Goal: Find specific page/section: Find specific page/section

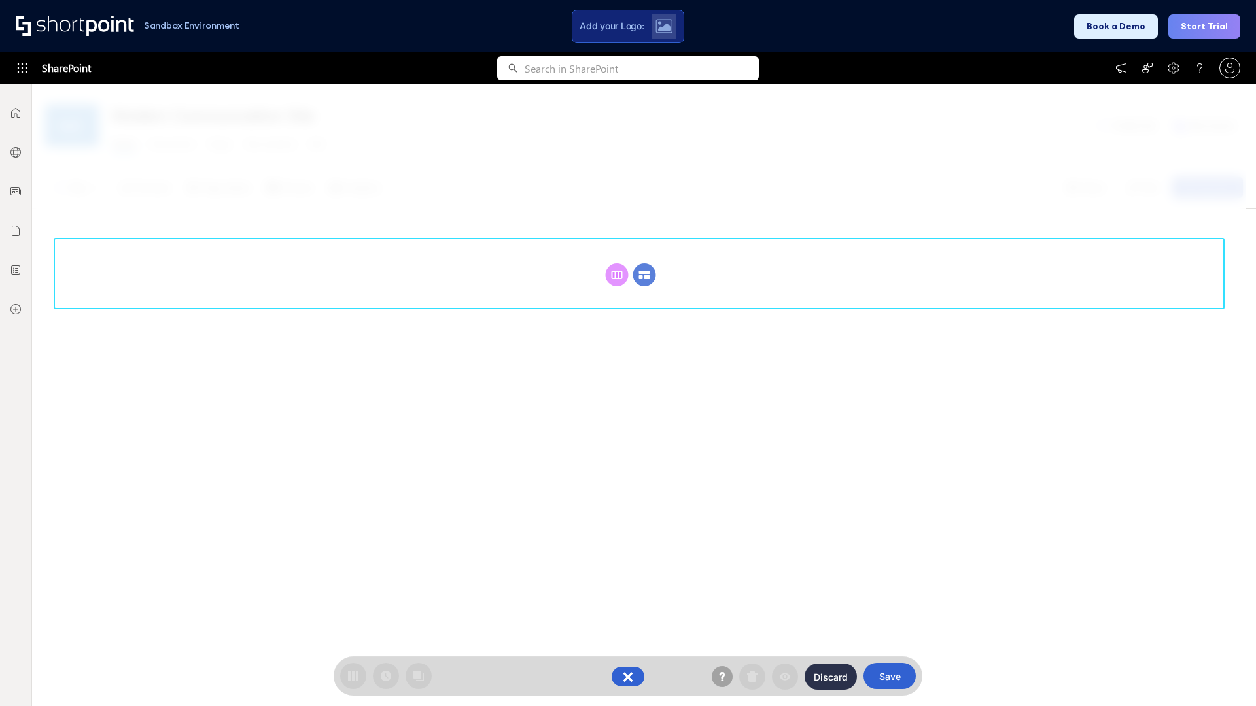
click at [644, 275] on circle at bounding box center [644, 275] width 23 height 23
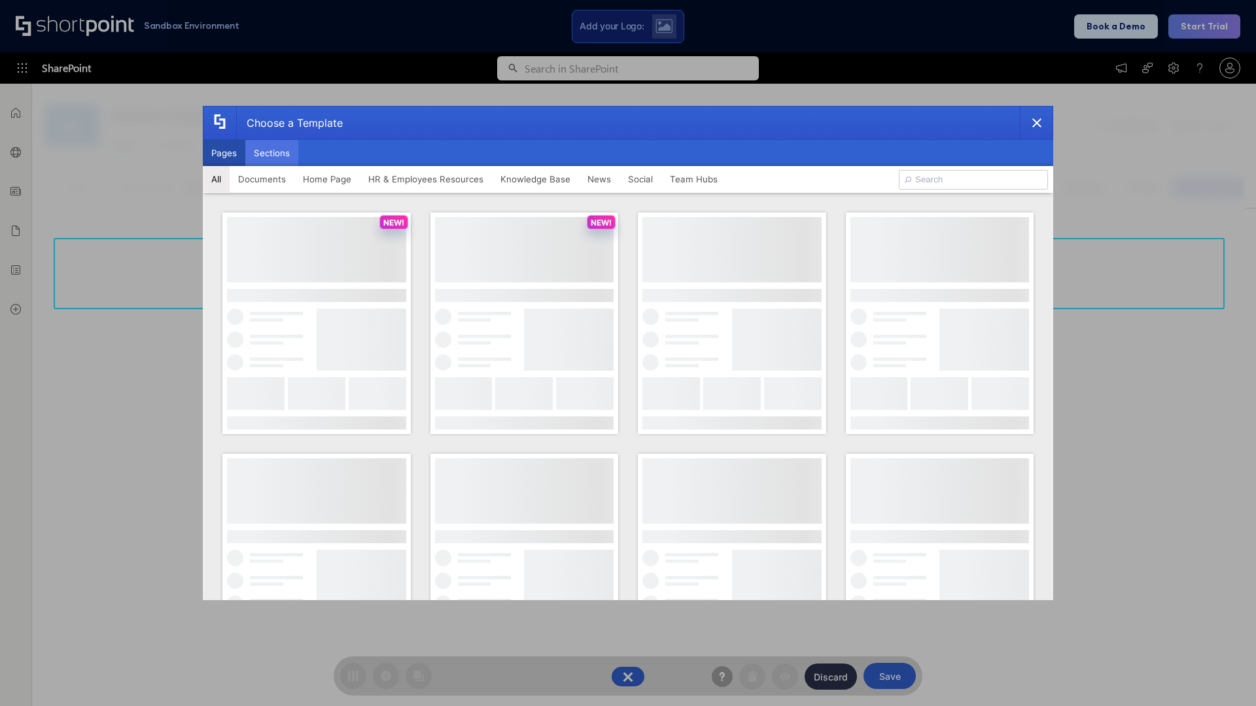
click at [271, 153] on button "Sections" at bounding box center [271, 153] width 53 height 26
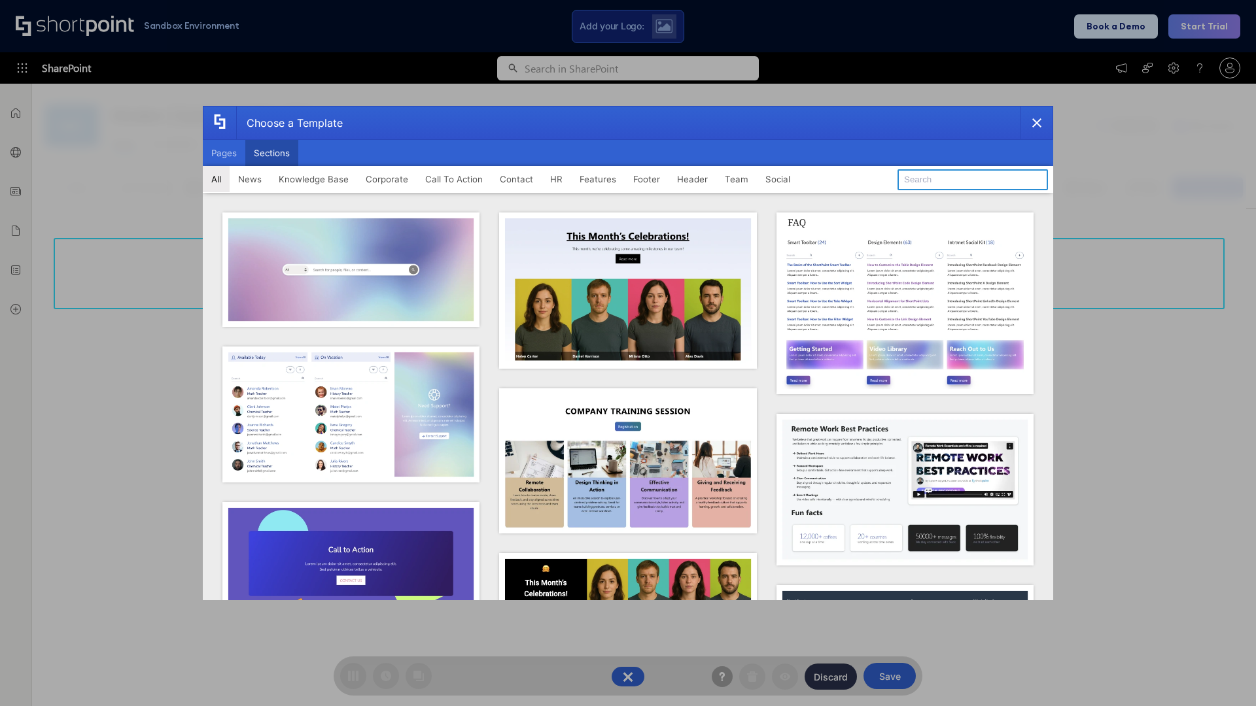
type input "Features Kit 6"
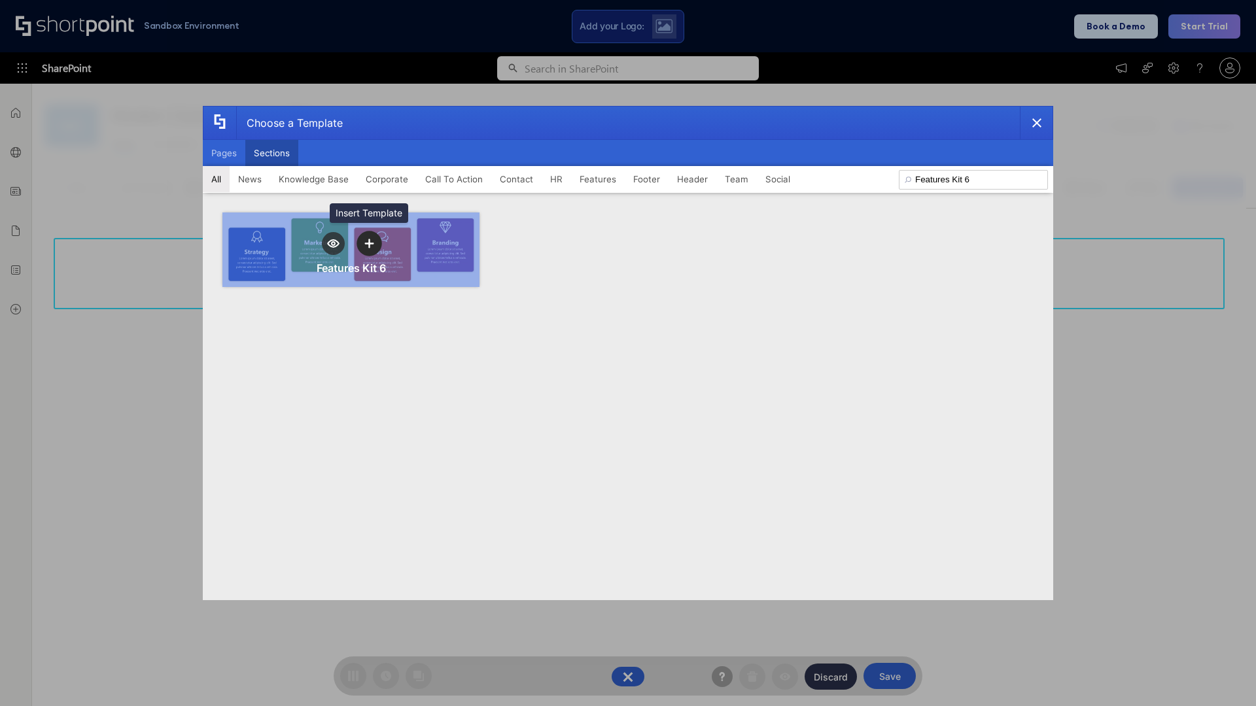
click at [369, 243] on icon "template selector" at bounding box center [368, 243] width 9 height 9
